Goal: Task Accomplishment & Management: Complete application form

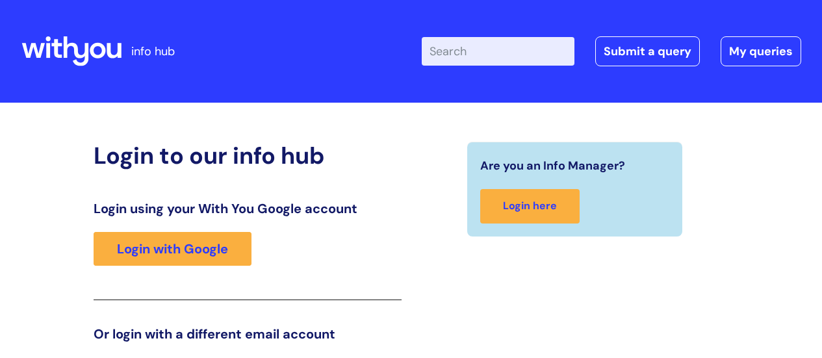
scroll to position [198, 0]
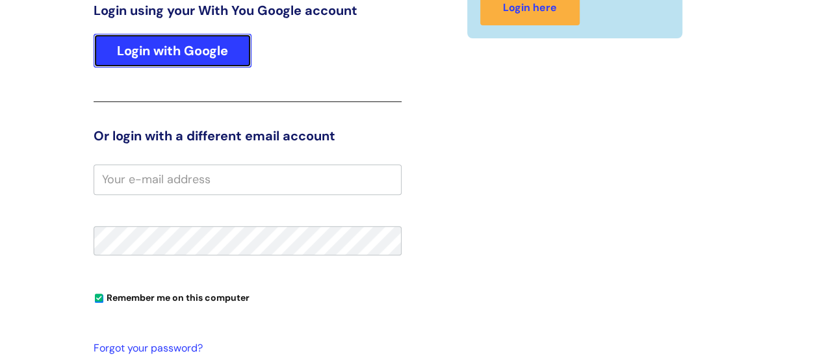
click at [190, 57] on link "Login with Google" at bounding box center [173, 51] width 158 height 34
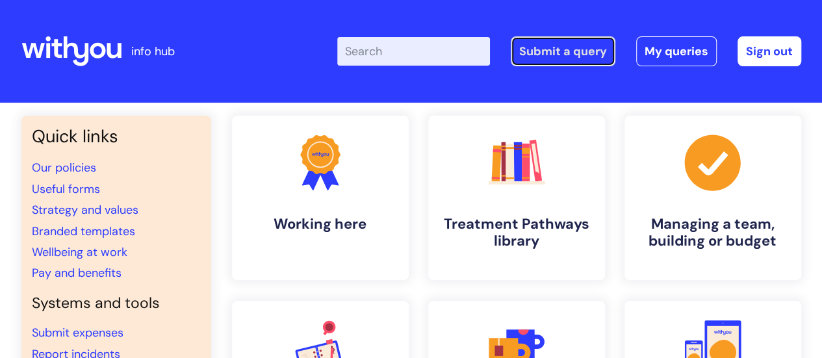
click at [567, 49] on link "Submit a query" at bounding box center [563, 51] width 105 height 30
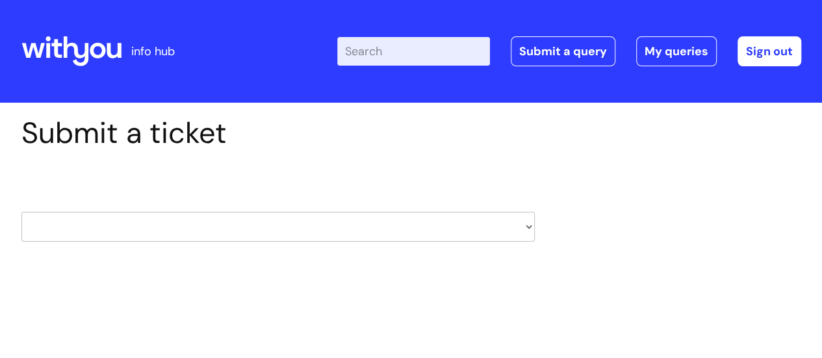
click at [432, 213] on select "HR / People IT and Support Clinical Drug Alerts Finance Accounts Data Support T…" at bounding box center [277, 227] width 513 height 30
select select "property_&_estates"
click at [21, 212] on select "HR / People IT and Support Clinical Drug Alerts Finance Accounts Data Support T…" at bounding box center [277, 227] width 513 height 30
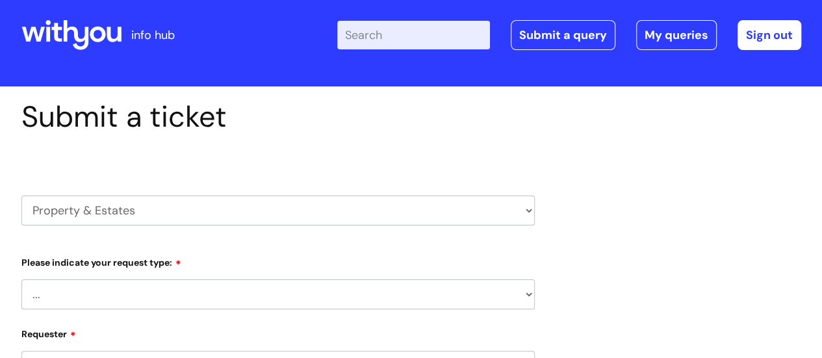
select select "80004157202"
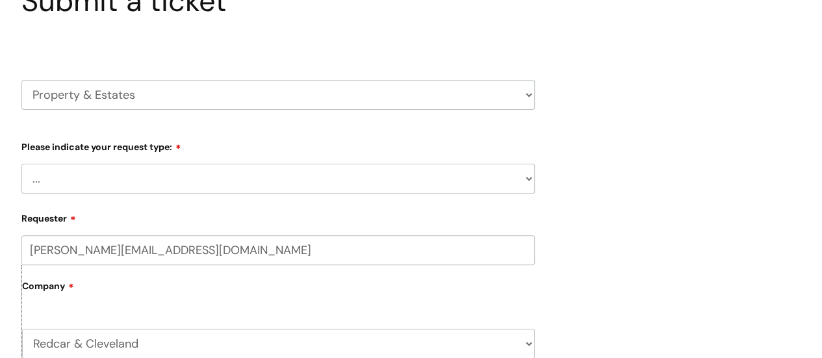
scroll to position [195, 0]
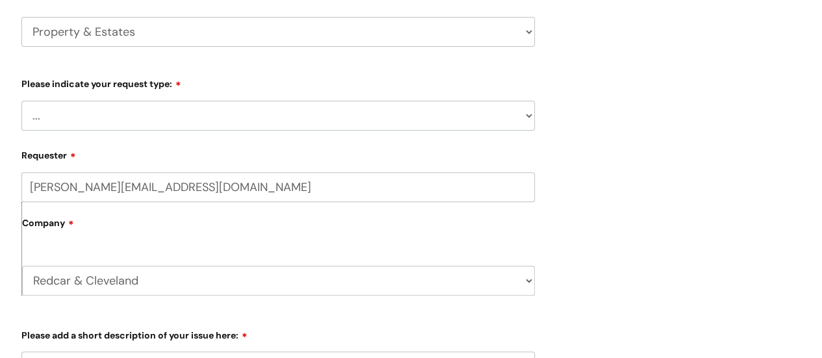
click at [440, 118] on select "... Facilities Support Lease/ Tenancy Agreements Health & Safety and Environmen…" at bounding box center [277, 116] width 513 height 30
select select "Facilities Support"
click at [21, 101] on select "... Facilities Support Lease/ Tenancy Agreements Health & Safety and Environmen…" at bounding box center [277, 116] width 513 height 30
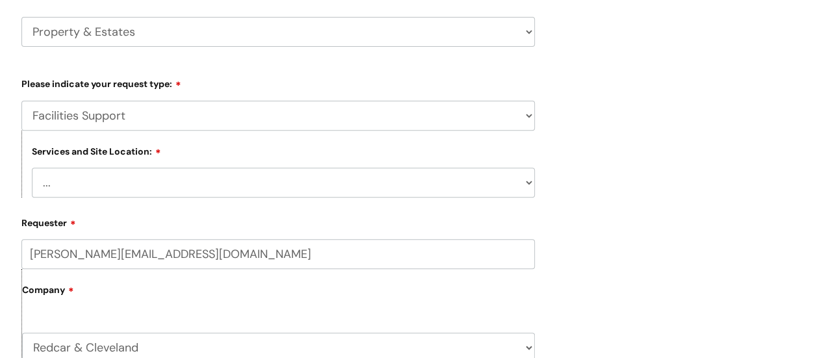
click at [428, 184] on select "... Cleethorpes Darlington Tubwell Darlington Coniscliffe Grimsby Preston Redca…" at bounding box center [283, 183] width 503 height 30
select select "Redcar High Street"
click at [32, 168] on select "... Cleethorpes Darlington Tubwell Darlington Coniscliffe Grimsby Preston Redca…" at bounding box center [283, 183] width 503 height 30
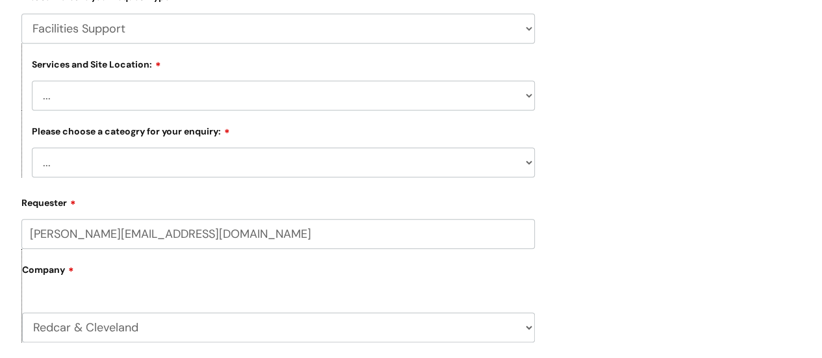
scroll to position [325, 0]
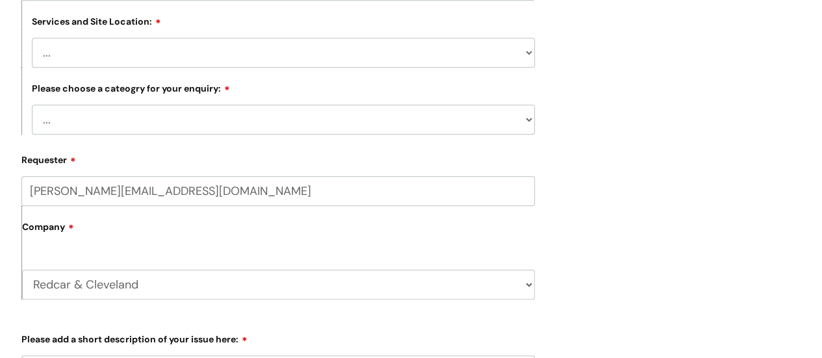
click at [476, 120] on select "... Electrical and Lighting Plumbing and Drainage Heating and Cooling Fixtures,…" at bounding box center [283, 120] width 503 height 30
select select "Electrical and Lighting"
click at [32, 105] on select "... Electrical and Lighting Plumbing and Drainage Heating and Cooling Fixtures,…" at bounding box center [283, 120] width 503 height 30
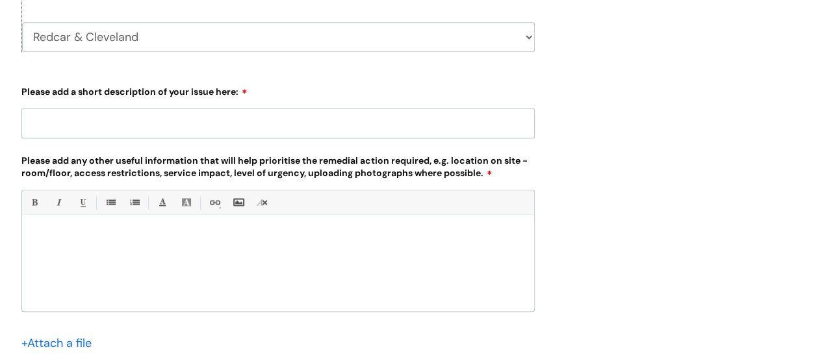
scroll to position [585, 0]
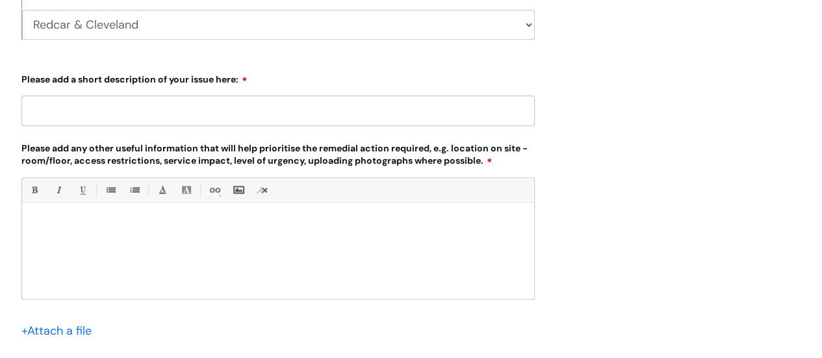
click at [238, 110] on input "Please add a short description of your issue here:" at bounding box center [277, 111] width 513 height 30
type input "Unsuitable lighting"
click at [222, 210] on div at bounding box center [278, 254] width 512 height 90
paste div
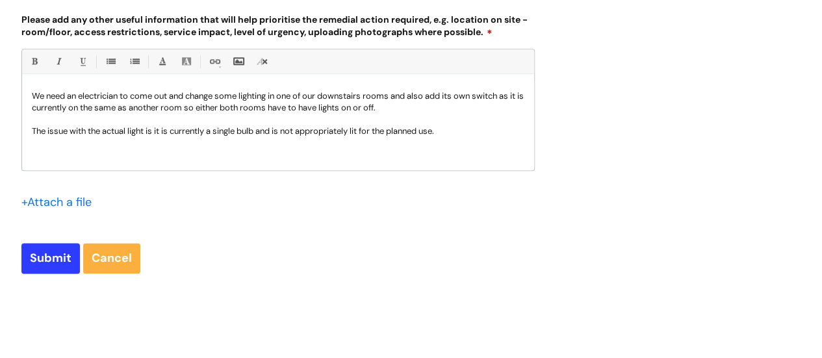
scroll to position [715, 0]
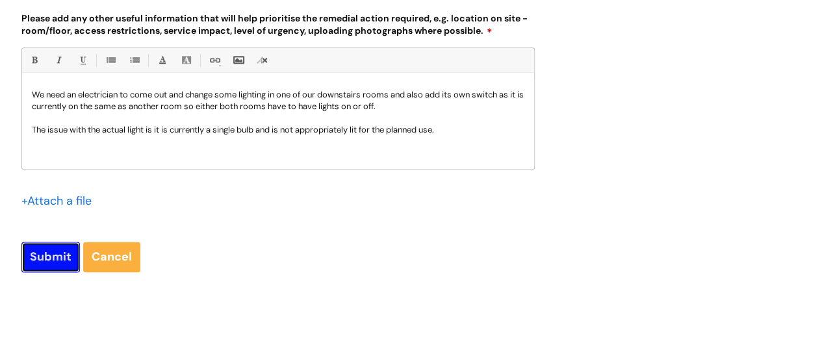
click at [40, 258] on input "Submit" at bounding box center [50, 257] width 58 height 30
type input "Please Wait..."
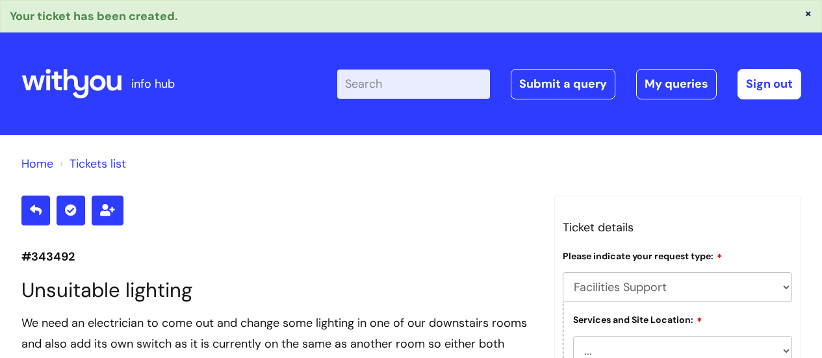
select select "Facilities Support"
select select "[GEOGRAPHIC_DATA]"
select select "Electrical and Lighting"
click at [605, 83] on link "Submit a query" at bounding box center [563, 84] width 105 height 30
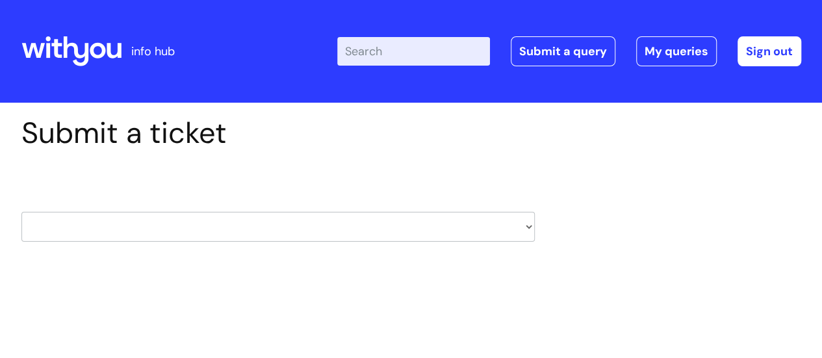
click at [474, 229] on select "HR / People IT and Support Clinical Drug Alerts Finance Accounts Data Support T…" at bounding box center [277, 227] width 513 height 30
select select "property_&_estates"
click at [21, 212] on select "HR / People IT and Support Clinical Drug Alerts Finance Accounts Data Support T…" at bounding box center [277, 227] width 513 height 30
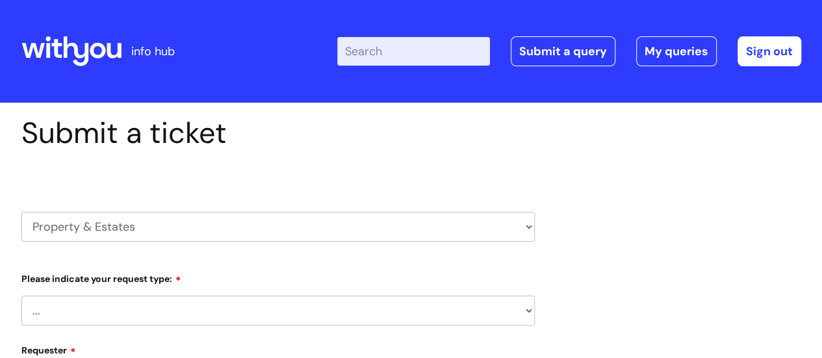
select select "80004157202"
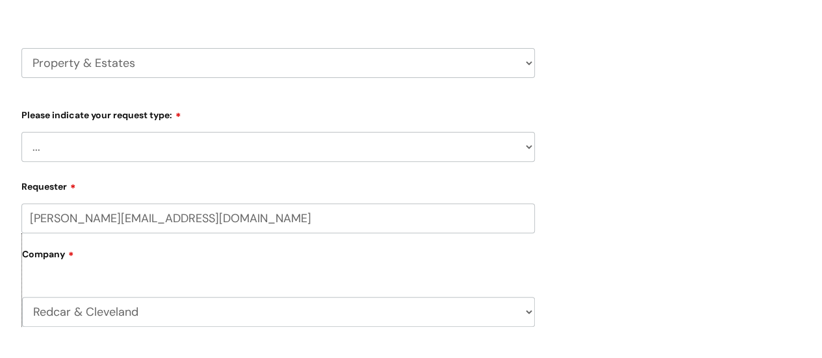
scroll to position [195, 0]
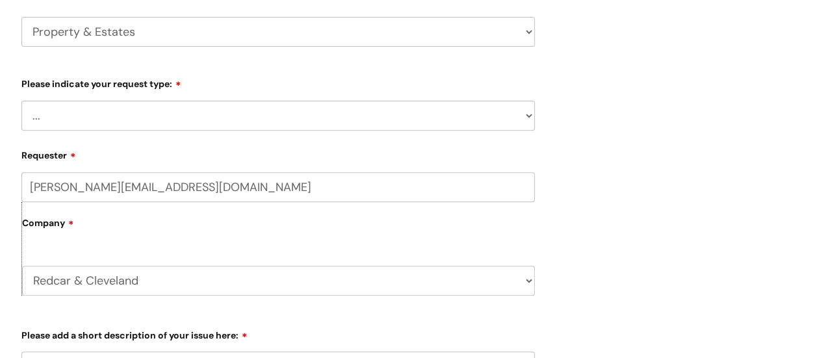
click at [370, 107] on select "... Facilities Support Lease/ Tenancy Agreements Health & Safety and Environmen…" at bounding box center [277, 116] width 513 height 30
click at [21, 101] on select "... Facilities Support Lease/ Tenancy Agreements Health & Safety and Environmen…" at bounding box center [277, 116] width 513 height 30
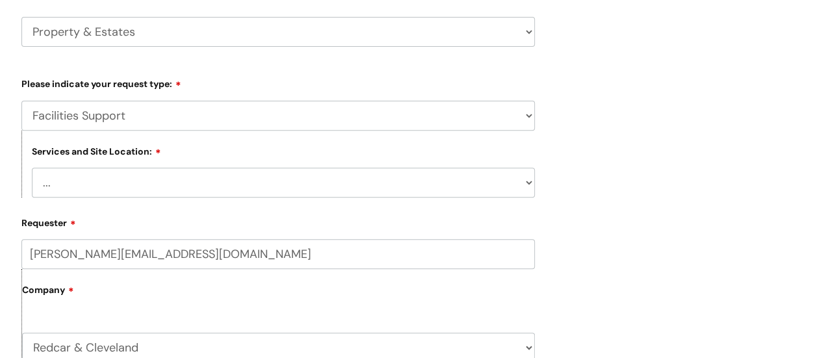
click at [680, 181] on div "Submit a ticket HR / People IT and Support Clinical Drug Alerts Finance Account…" at bounding box center [411, 333] width 799 height 825
click at [496, 120] on select "... Facilities Support Lease/ Tenancy Agreements Health & Safety and Environmen…" at bounding box center [277, 116] width 513 height 30
select select "Health & Safety and Environmental"
click at [21, 101] on select "... Facilities Support Lease/ Tenancy Agreements Health & Safety and Environmen…" at bounding box center [277, 116] width 513 height 30
click at [420, 187] on select "... Cleethorpes Darlington Tubwell Darlington Coniscliffe Grimsby Preston Redca…" at bounding box center [283, 183] width 503 height 30
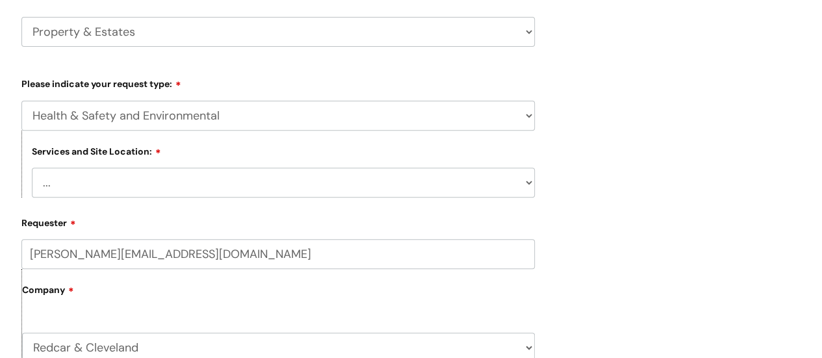
select select "[GEOGRAPHIC_DATA]"
click at [32, 168] on select "... Cleethorpes Darlington Tubwell Darlington Coniscliffe Grimsby Preston Redca…" at bounding box center [283, 183] width 503 height 30
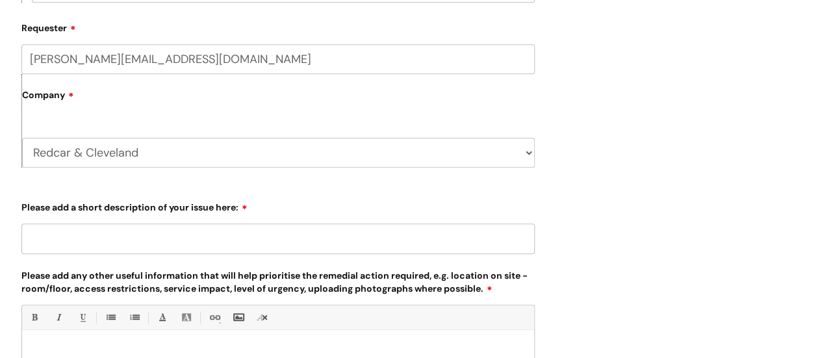
scroll to position [455, 0]
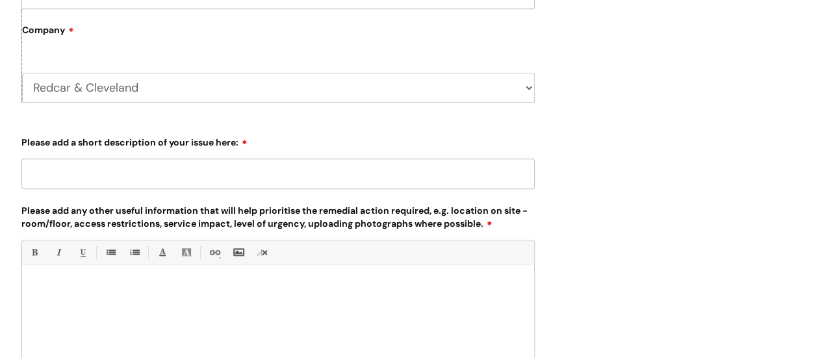
click at [338, 174] on input "Please add a short description of your issue here:" at bounding box center [277, 174] width 513 height 30
type input "Carpet showing damage"
click at [361, 333] on div at bounding box center [278, 317] width 512 height 90
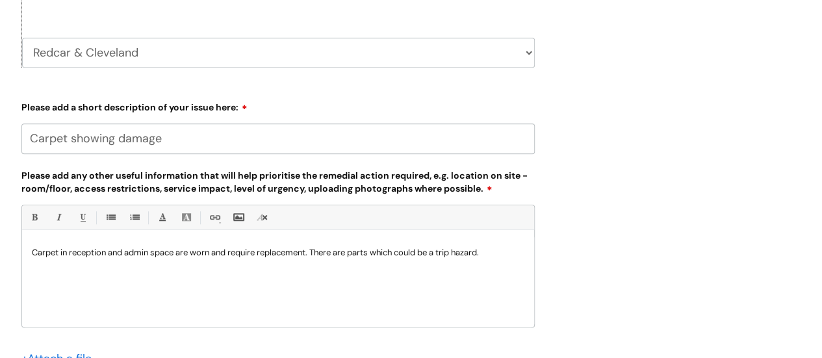
scroll to position [520, 0]
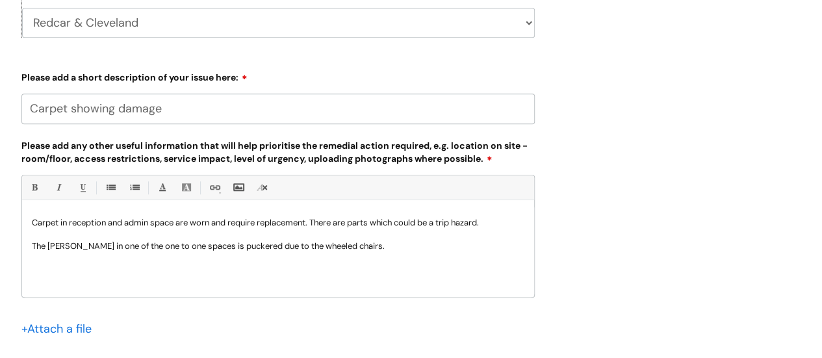
click at [32, 225] on p "Carpet in reception and admin space are worn and require replacement. There are…" at bounding box center [278, 223] width 493 height 12
click at [32, 246] on p "The lino in one of the one to one spaces is puckered due to the wheeled chairs." at bounding box center [278, 246] width 493 height 12
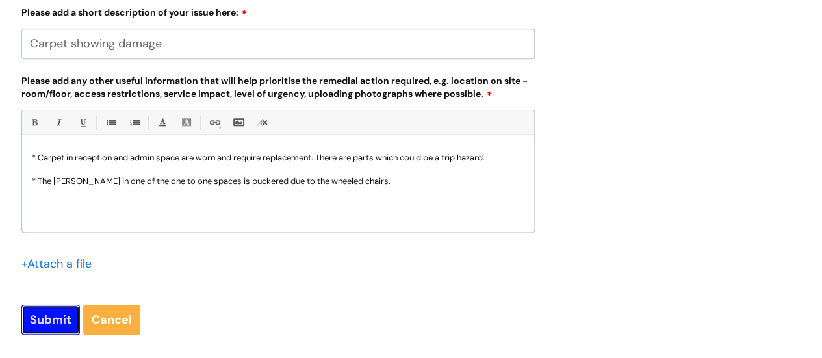
click at [44, 329] on input "Submit" at bounding box center [50, 320] width 58 height 30
type input "Please Wait..."
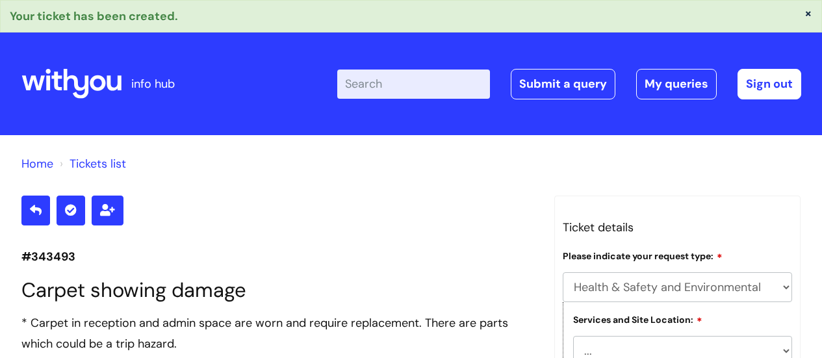
select select "Health & Safety and Environmental"
select select "[GEOGRAPHIC_DATA]"
